Goal: Task Accomplishment & Management: Manage account settings

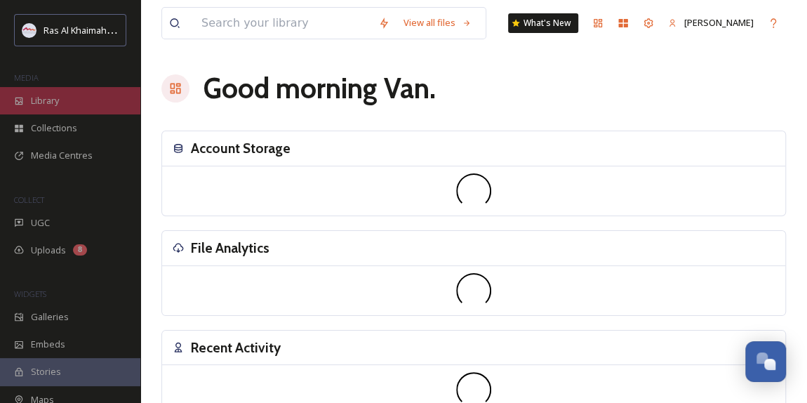
click at [59, 102] on span "Library" at bounding box center [45, 100] width 28 height 13
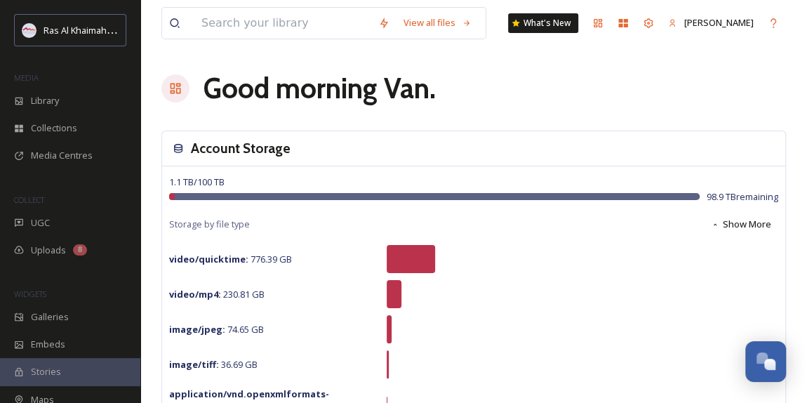
scroll to position [445, 0]
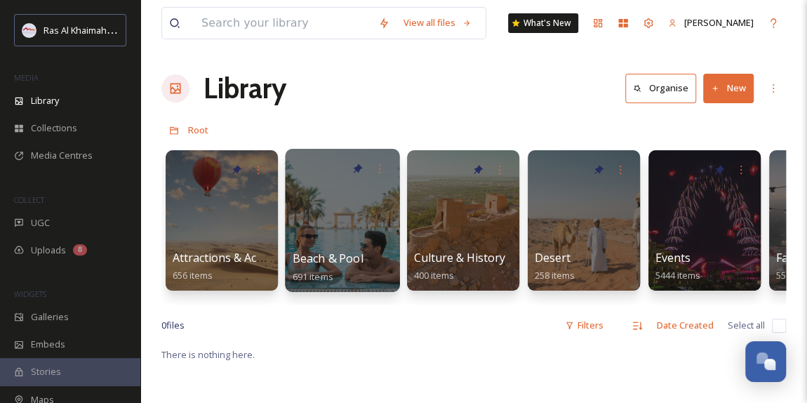
click at [321, 213] on div at bounding box center [342, 220] width 114 height 143
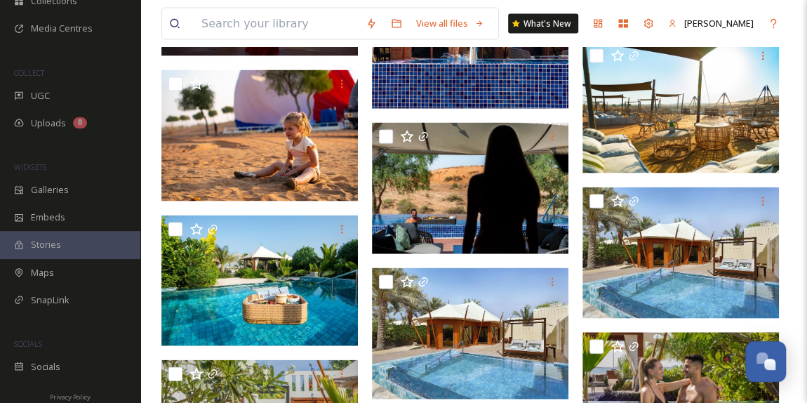
scroll to position [1339, 0]
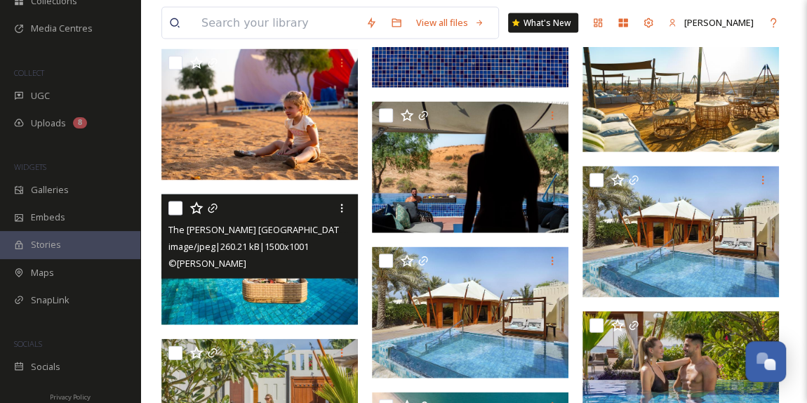
click at [251, 279] on img at bounding box center [259, 259] width 196 height 131
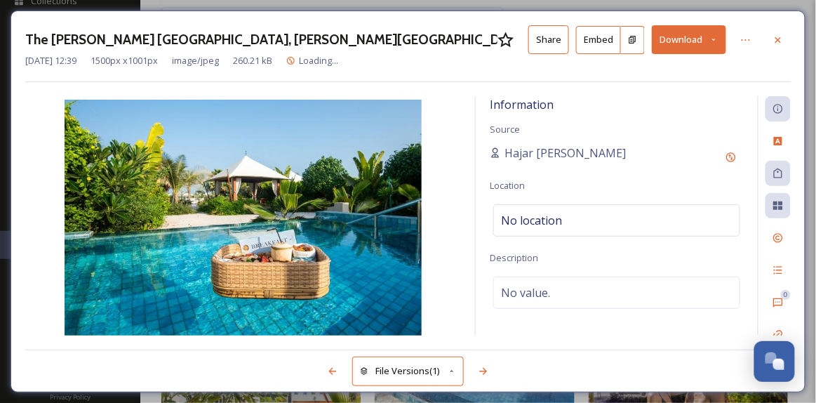
click at [285, 295] on img at bounding box center [243, 219] width 436 height 238
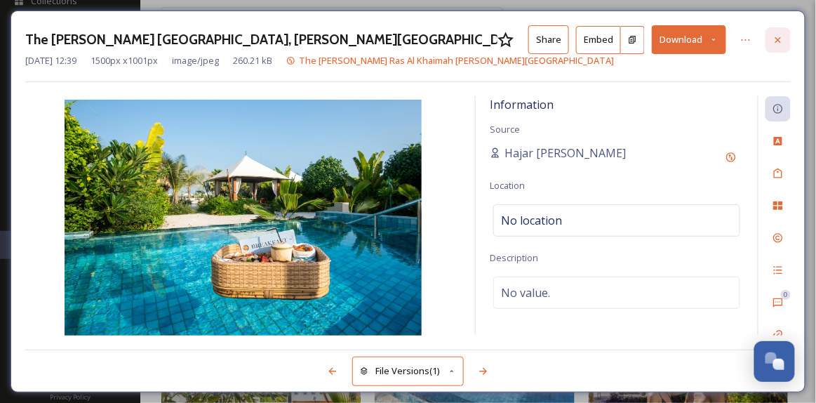
click at [783, 41] on icon at bounding box center [777, 39] width 11 height 11
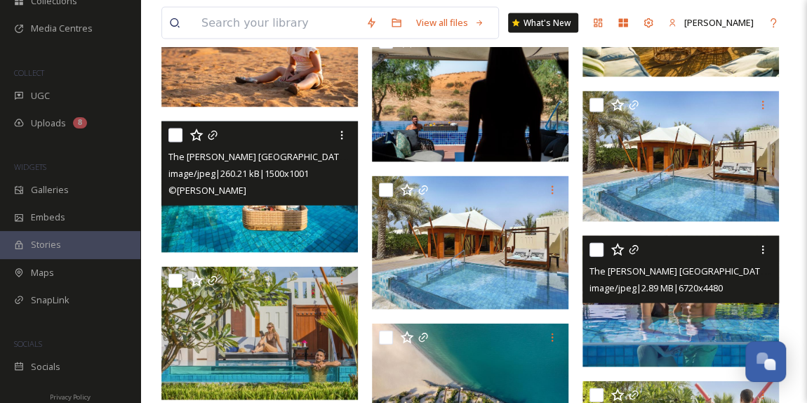
scroll to position [1594, 0]
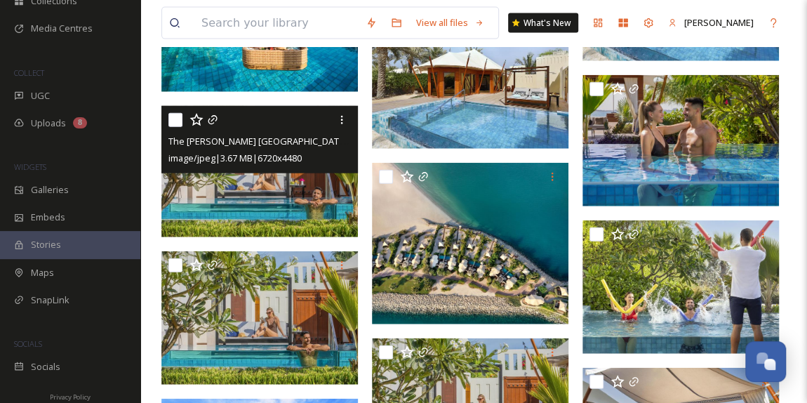
click at [299, 206] on img at bounding box center [259, 171] width 196 height 131
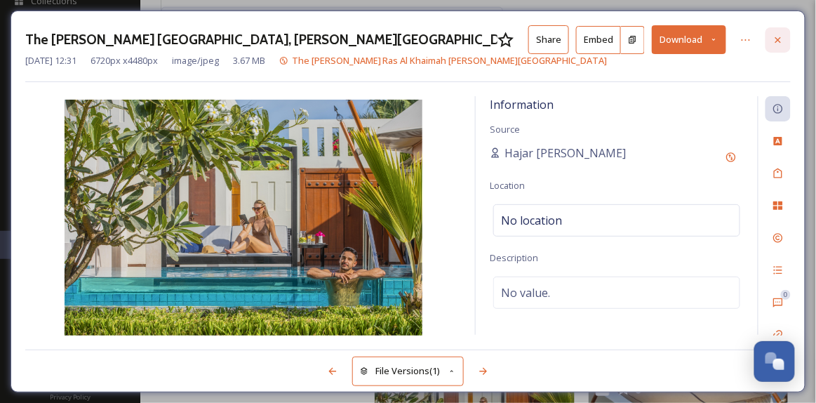
click at [780, 37] on icon at bounding box center [778, 39] width 6 height 6
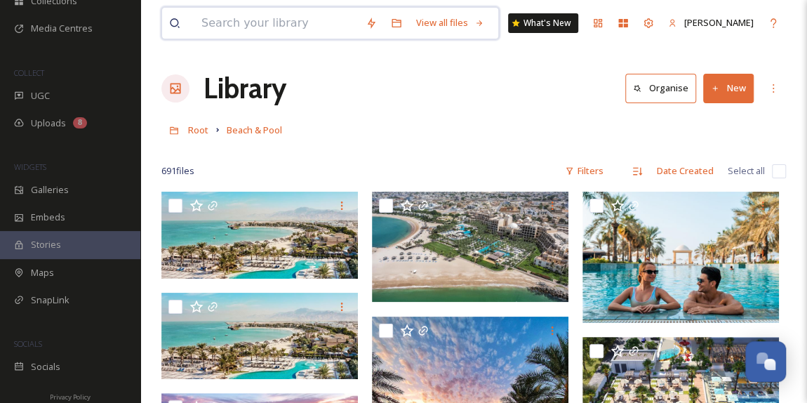
click at [289, 21] on input at bounding box center [276, 23] width 164 height 31
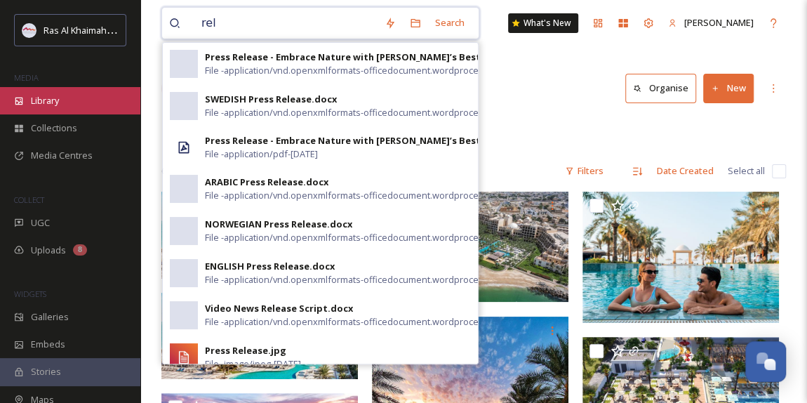
type input "rel"
click at [72, 95] on div "Library" at bounding box center [70, 100] width 140 height 27
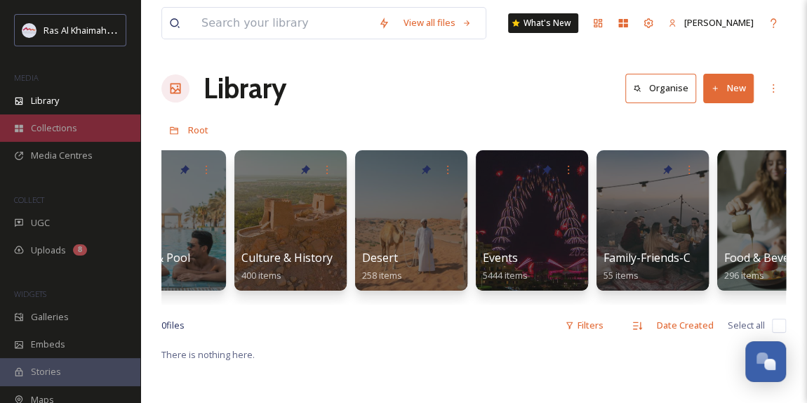
scroll to position [0, 119]
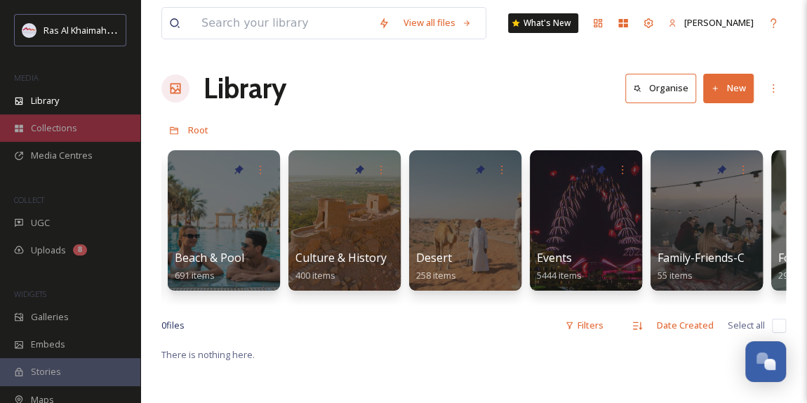
click at [65, 121] on span "Collections" at bounding box center [54, 127] width 46 height 13
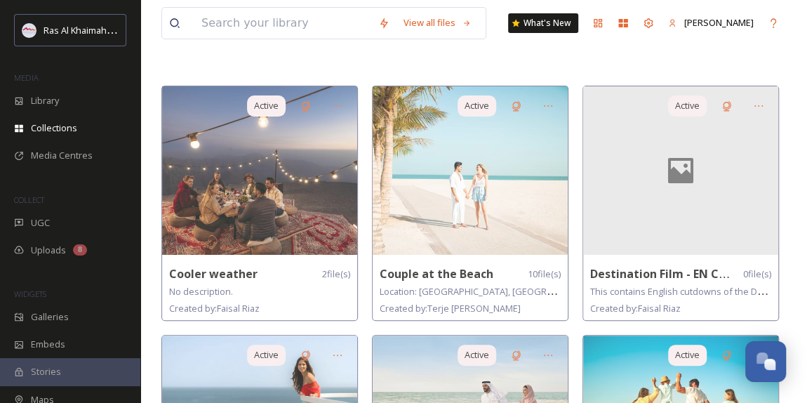
scroll to position [191, 0]
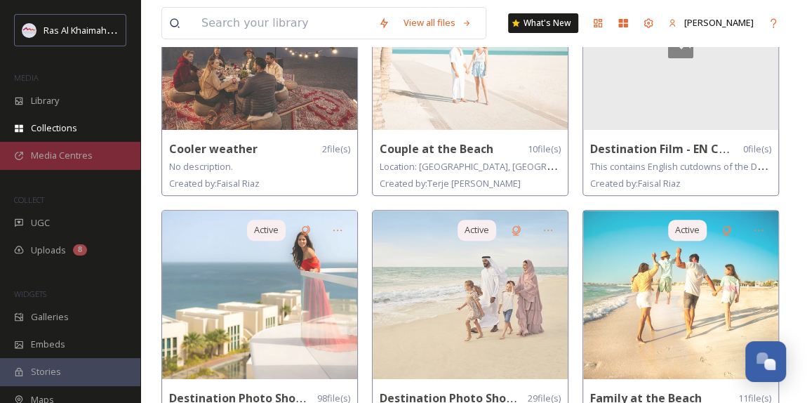
click at [53, 152] on span "Media Centres" at bounding box center [62, 155] width 62 height 13
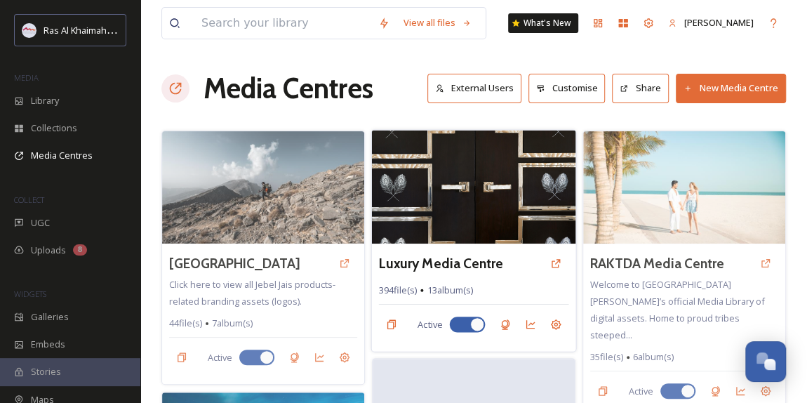
click at [493, 212] on img at bounding box center [474, 187] width 204 height 114
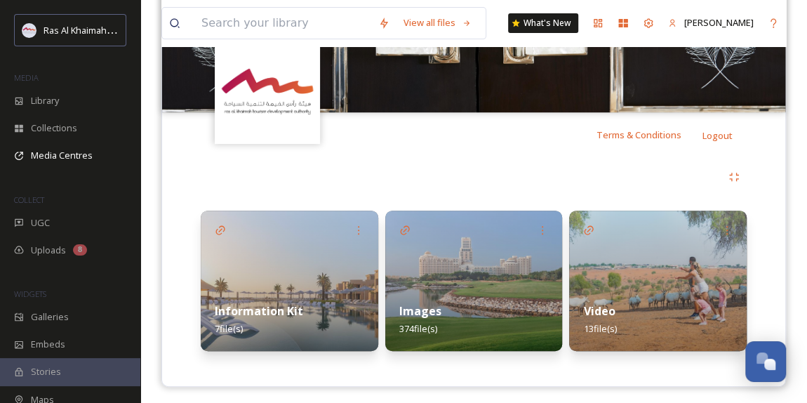
scroll to position [204, 0]
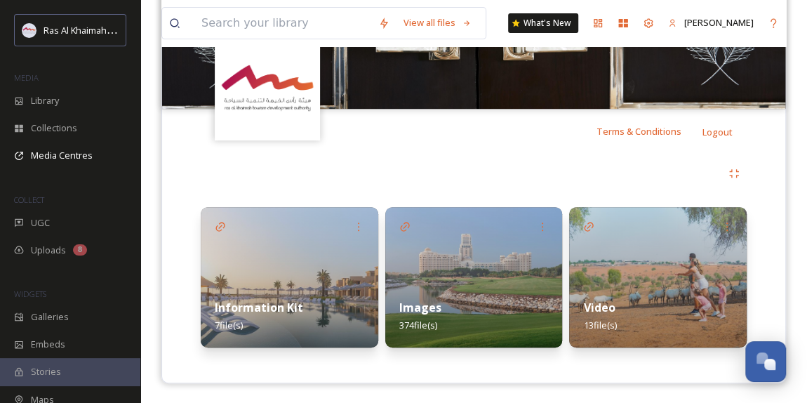
click at [485, 281] on img at bounding box center [473, 277] width 177 height 140
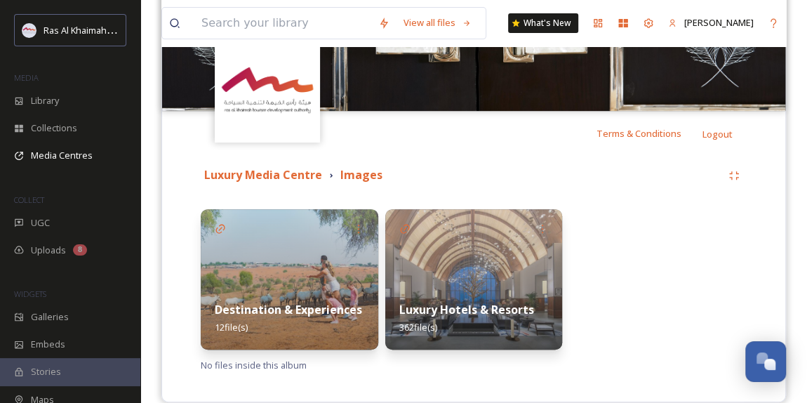
scroll to position [221, 0]
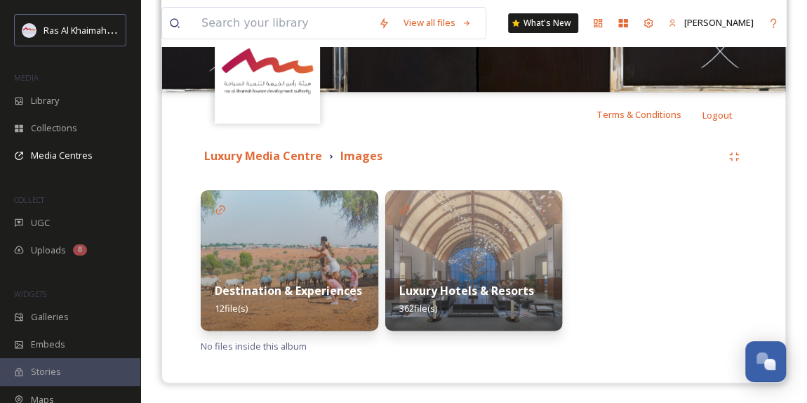
click at [488, 259] on img at bounding box center [473, 260] width 177 height 140
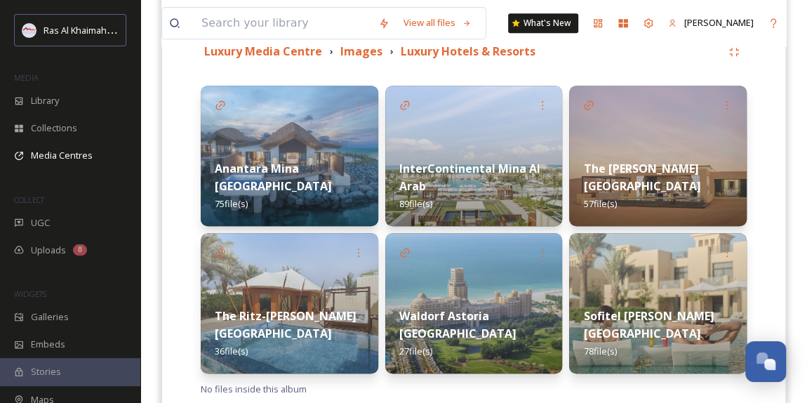
scroll to position [368, 0]
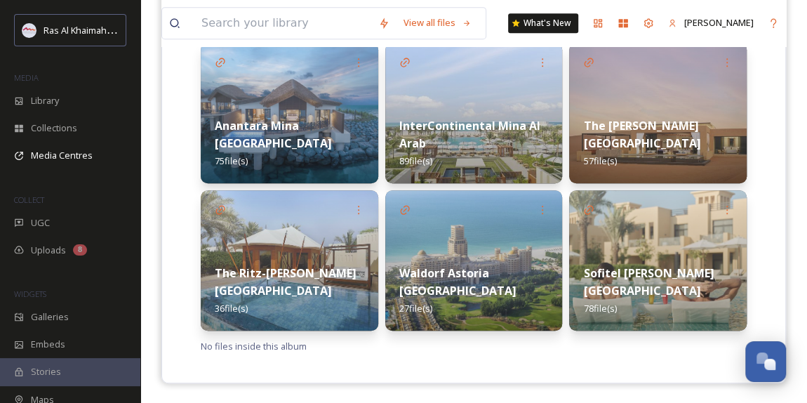
click at [423, 118] on strong "InterContinental Mina Al Arab" at bounding box center [469, 134] width 141 height 33
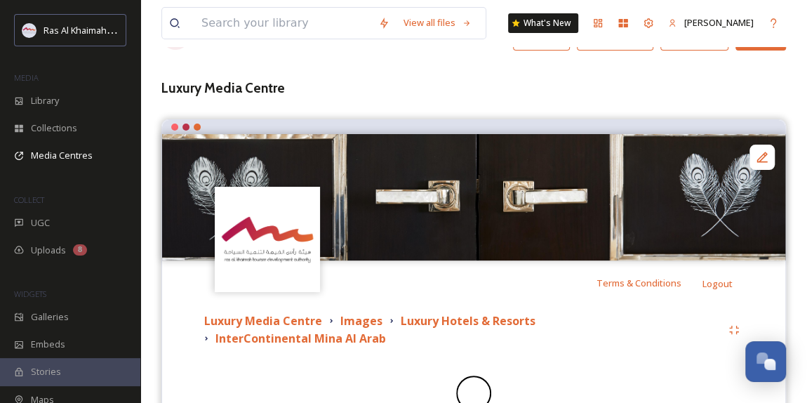
scroll to position [108, 0]
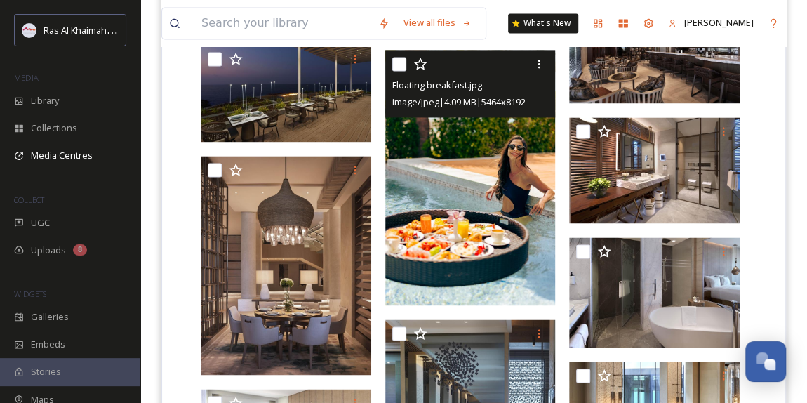
click at [490, 177] on img at bounding box center [470, 177] width 170 height 255
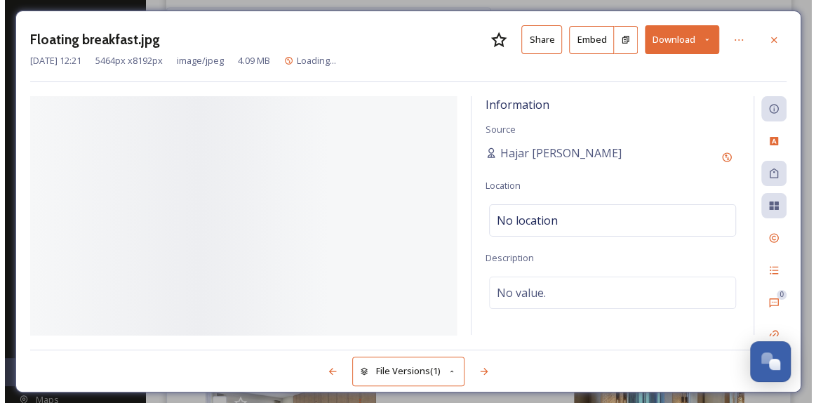
scroll to position [992, 0]
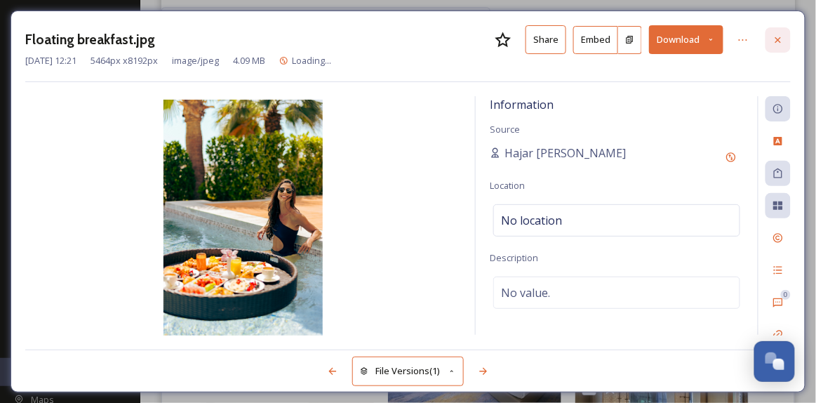
click at [781, 40] on icon at bounding box center [777, 39] width 11 height 11
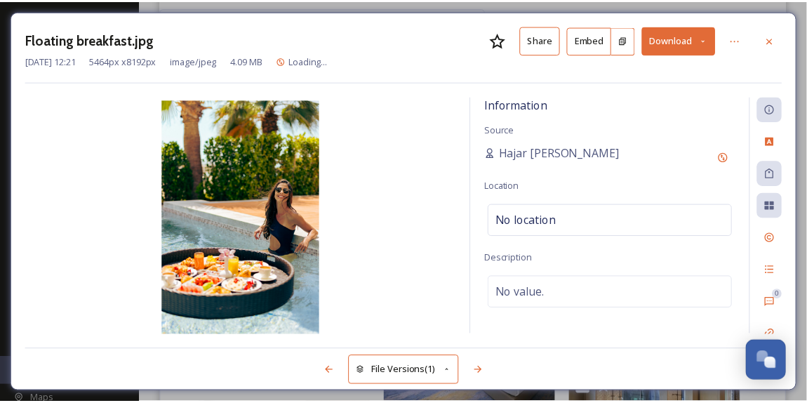
scroll to position [1001, 0]
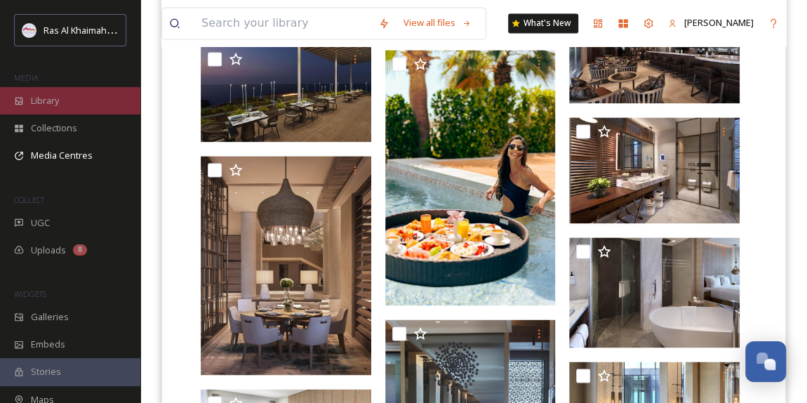
click at [52, 105] on span "Library" at bounding box center [45, 100] width 28 height 13
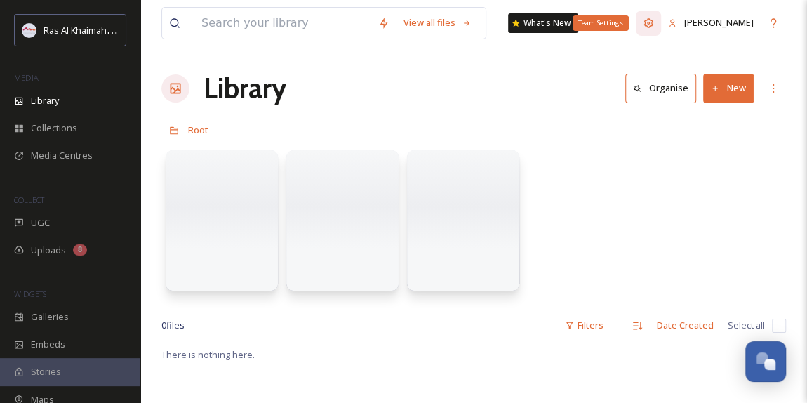
click at [653, 25] on icon at bounding box center [648, 22] width 9 height 9
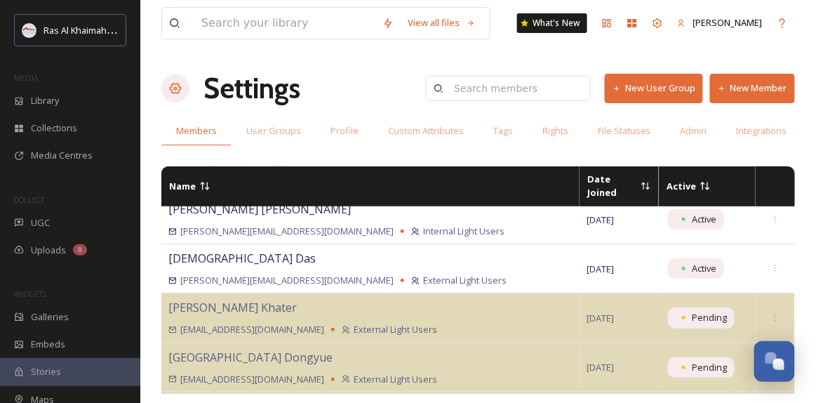
scroll to position [1466, 0]
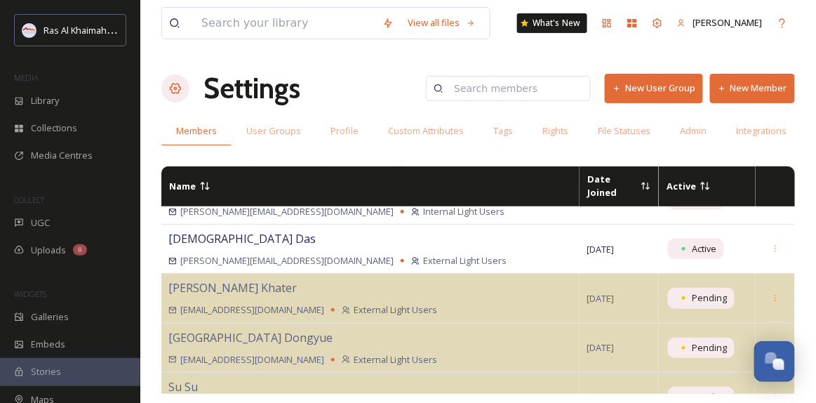
click at [144, 262] on div "View all files What's New Van Bucayan Settings New User Group New Member Member…" at bounding box center [478, 201] width 676 height 403
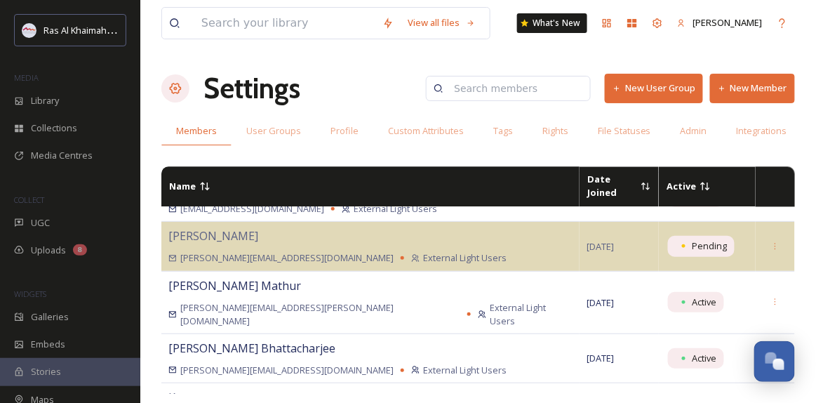
scroll to position [15948, 0]
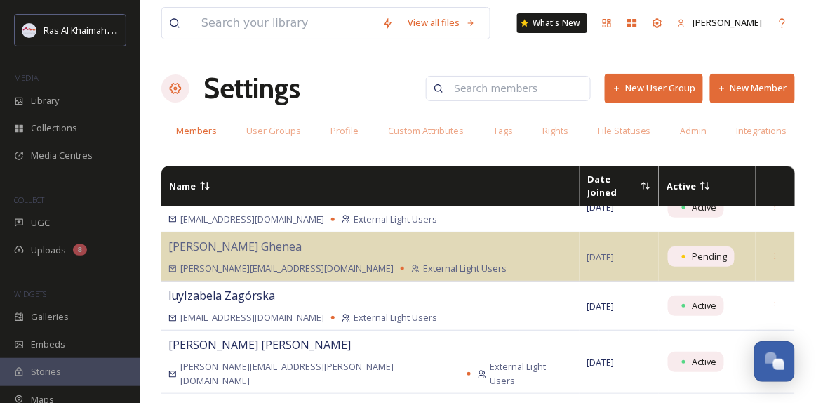
click at [746, 92] on button "New Member" at bounding box center [752, 88] width 85 height 29
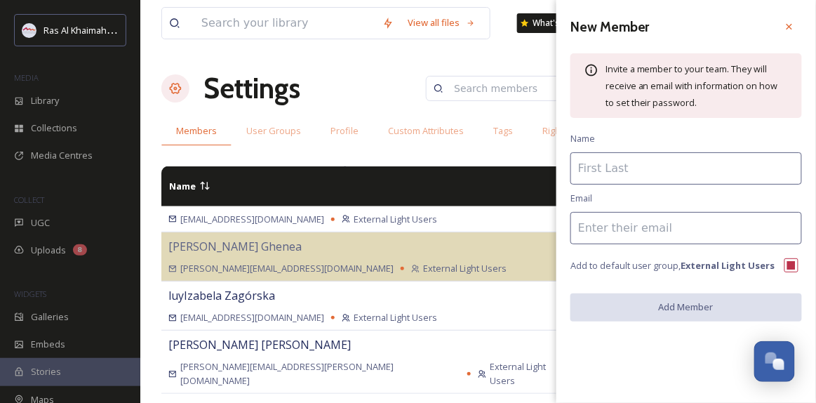
click at [614, 231] on input at bounding box center [685, 228] width 231 height 32
paste input "[EMAIL_ADDRESS][DOMAIN_NAME]"
type input "[EMAIL_ADDRESS][DOMAIN_NAME]"
click at [586, 173] on input at bounding box center [685, 168] width 231 height 32
paste input "[PERSON_NAME]"
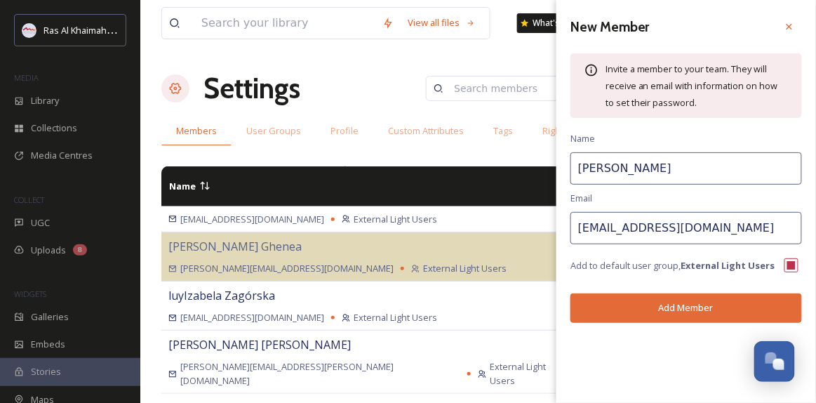
type input "[PERSON_NAME]"
click at [664, 312] on button "Add Member" at bounding box center [685, 307] width 231 height 29
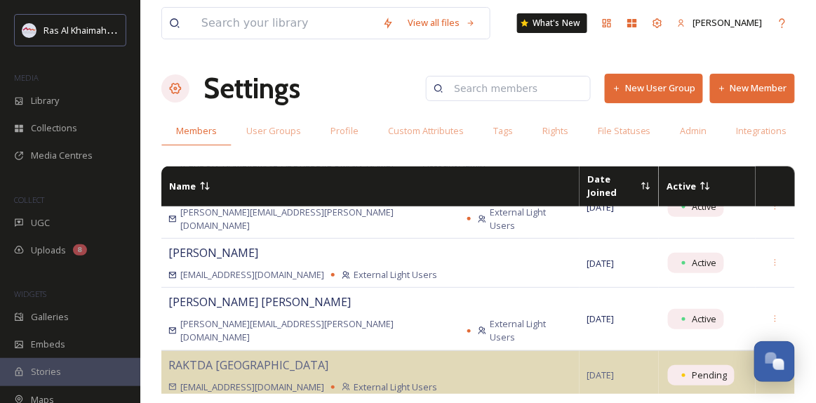
scroll to position [15678, 0]
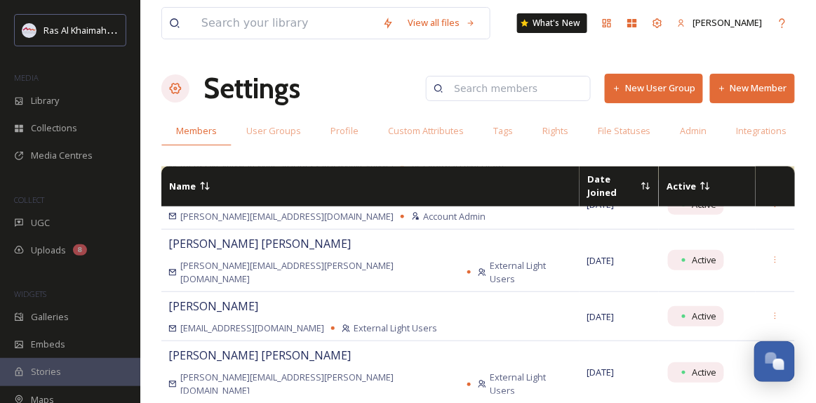
click at [203, 180] on icon at bounding box center [204, 185] width 11 height 11
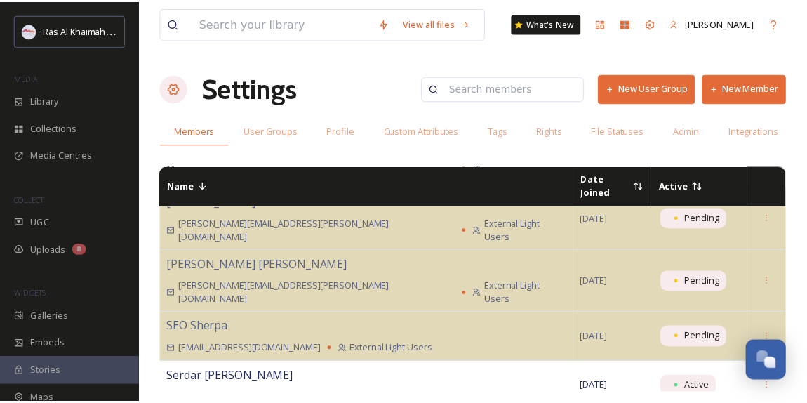
scroll to position [13701, 0]
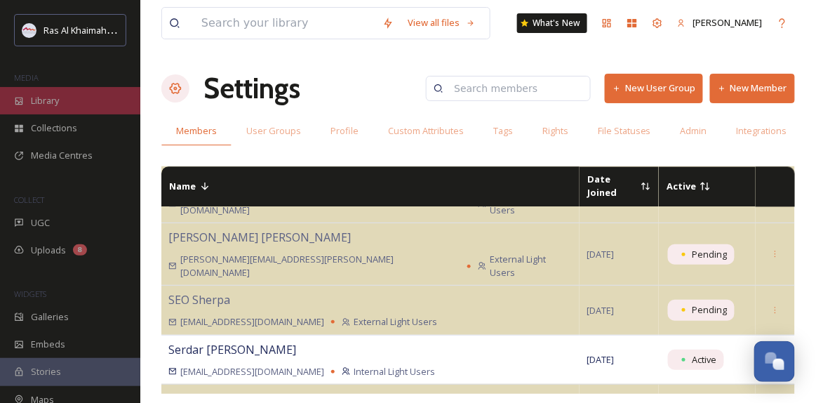
click at [71, 96] on div "Library" at bounding box center [70, 100] width 140 height 27
